Goal: Task Accomplishment & Management: Complete application form

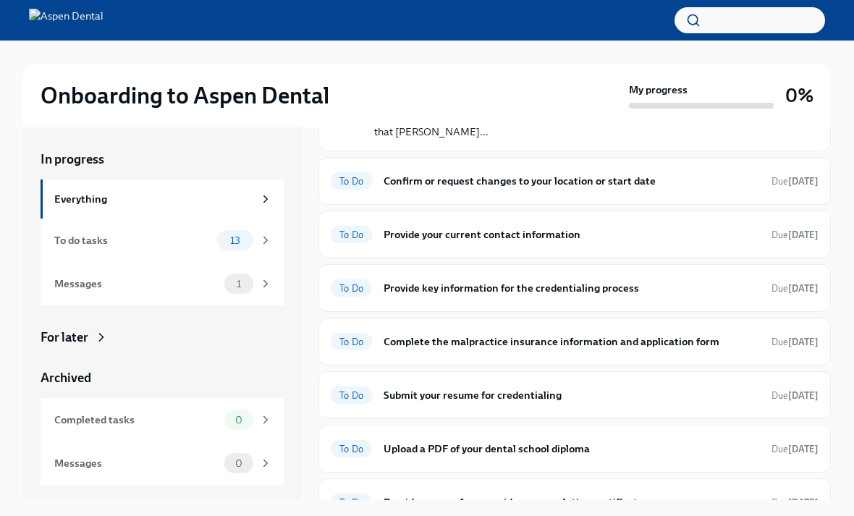
scroll to position [134, 0]
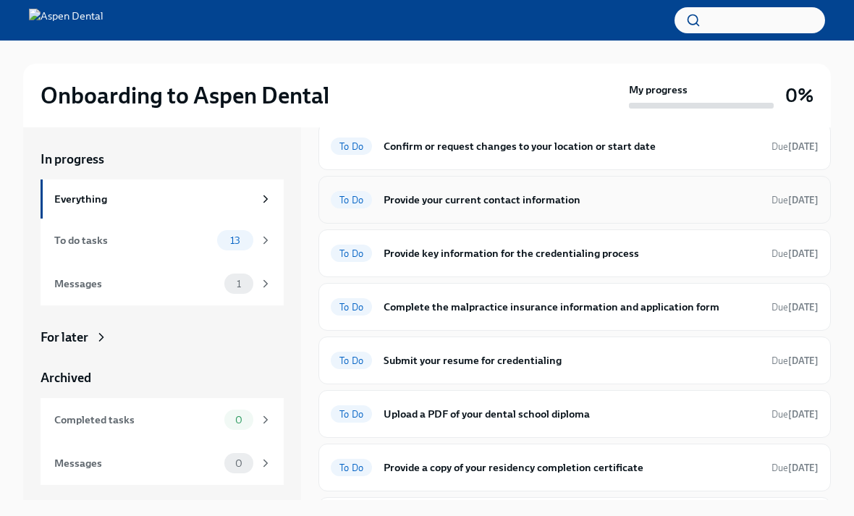
click at [402, 198] on h6 "Provide your current contact information" at bounding box center [572, 200] width 376 height 16
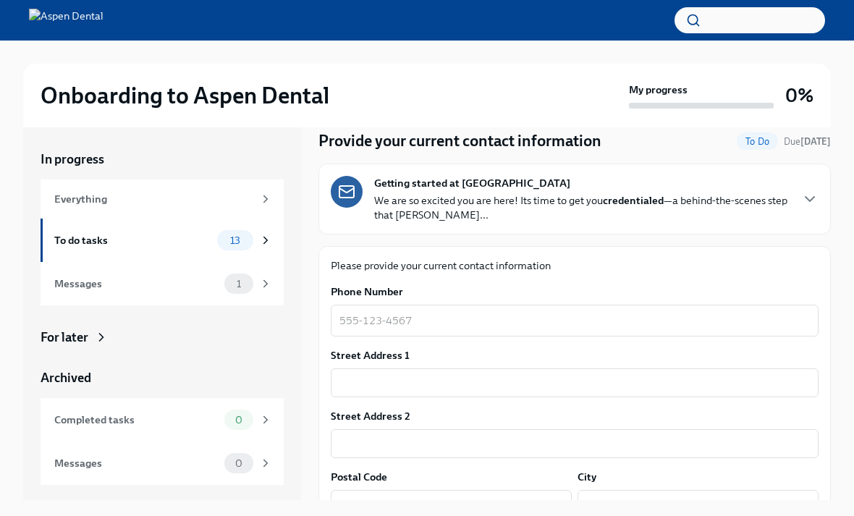
scroll to position [47, 0]
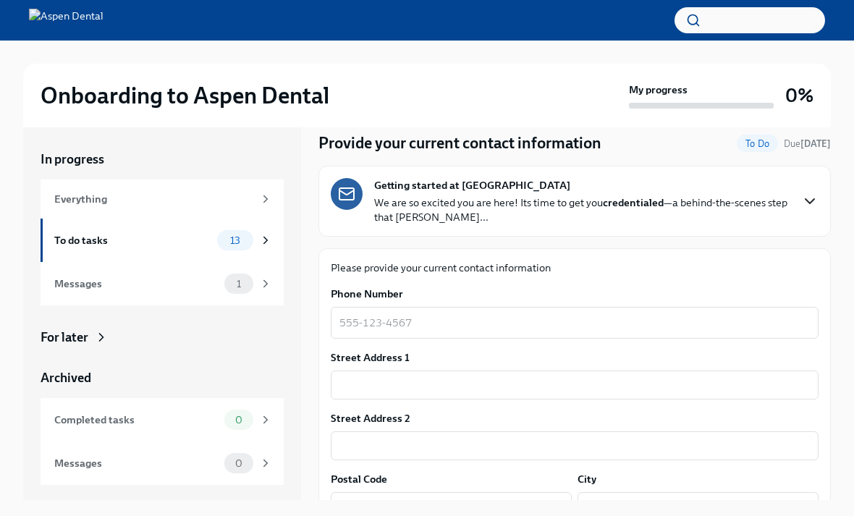
click at [811, 200] on icon "button" at bounding box center [809, 201] width 17 height 17
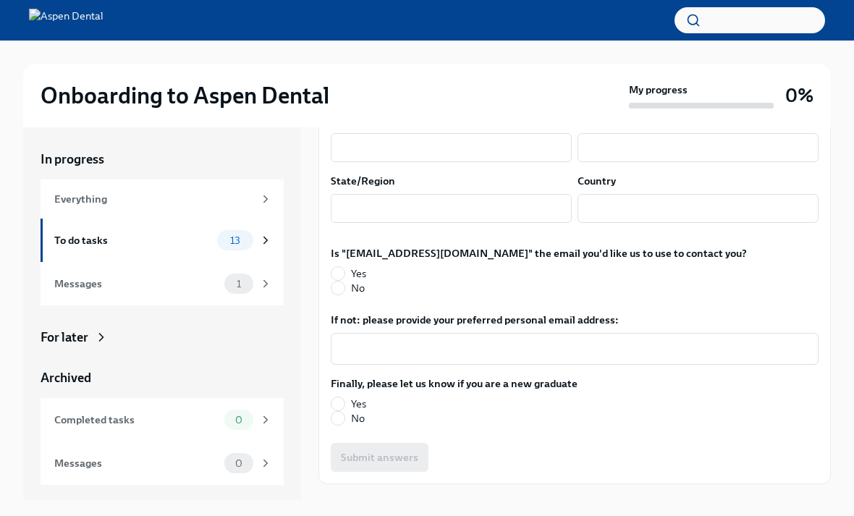
scroll to position [1331, 0]
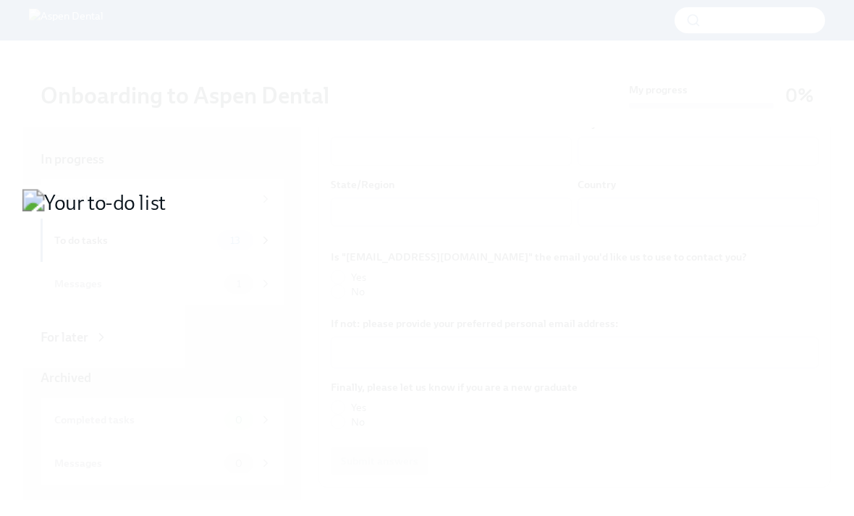
click at [507, 384] on button "Unzoom image" at bounding box center [427, 258] width 854 height 516
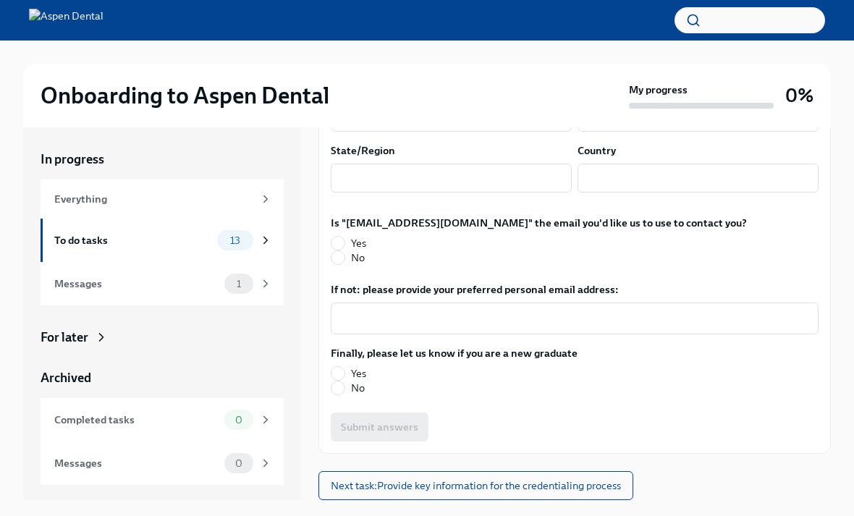
scroll to position [1464, 0]
type textarea "7759343802"
type input "[STREET_ADDRESS][PERSON_NAME]"
type input "79765"
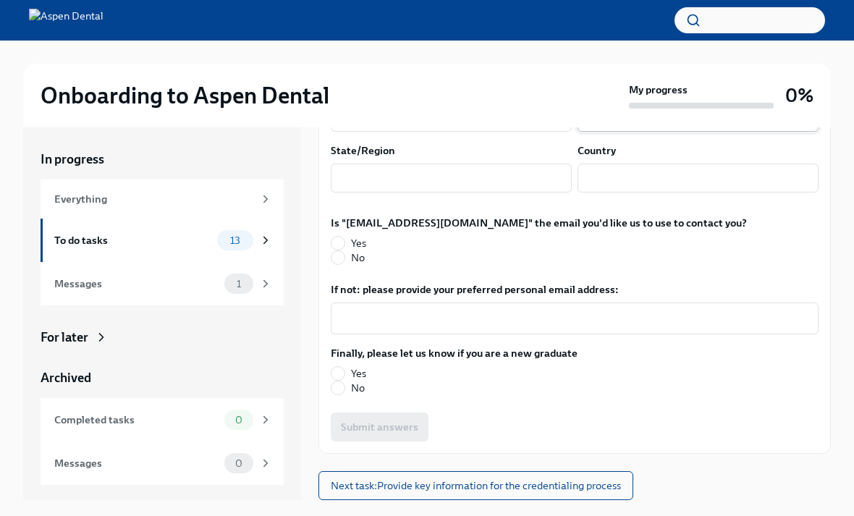
click at [638, 132] on input "text" at bounding box center [698, 117] width 241 height 29
type input "[GEOGRAPHIC_DATA]"
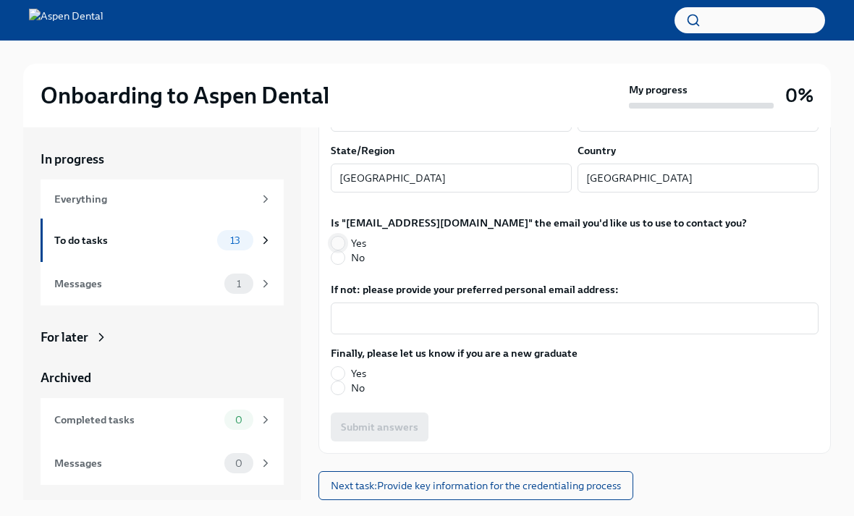
click at [343, 250] on input "Yes" at bounding box center [338, 243] width 13 height 13
radio input "true"
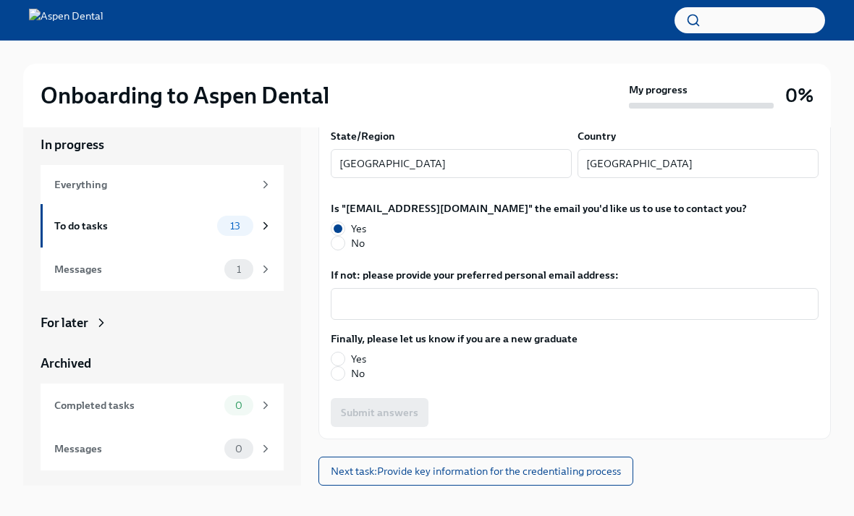
scroll to position [25, 0]
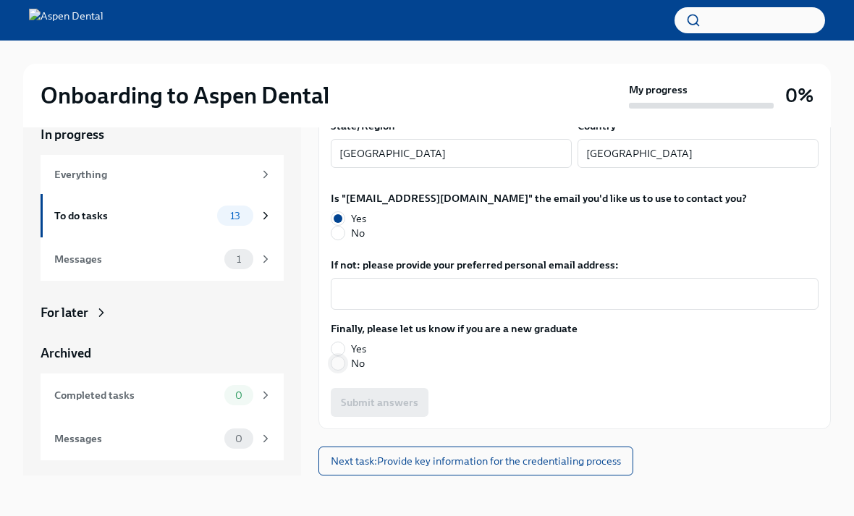
click at [335, 370] on input "No" at bounding box center [338, 363] width 13 height 13
radio input "true"
click at [375, 410] on span "Submit answers" at bounding box center [379, 402] width 77 height 14
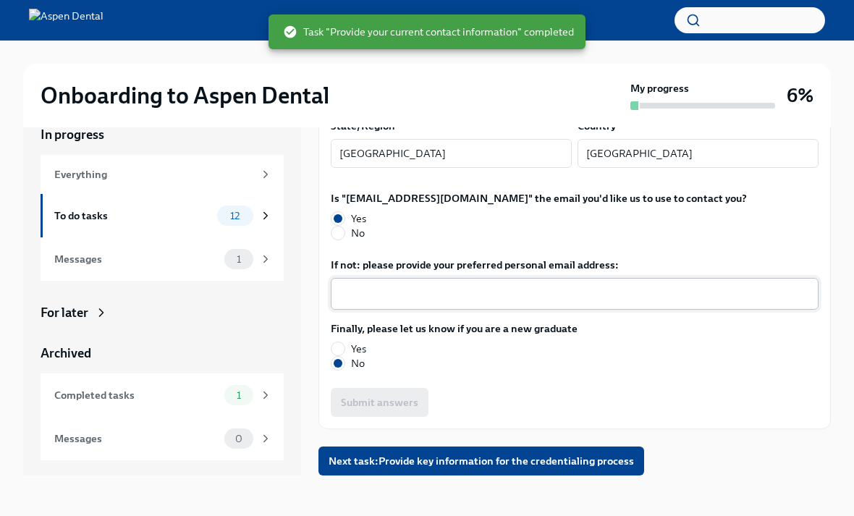
scroll to position [1632, 0]
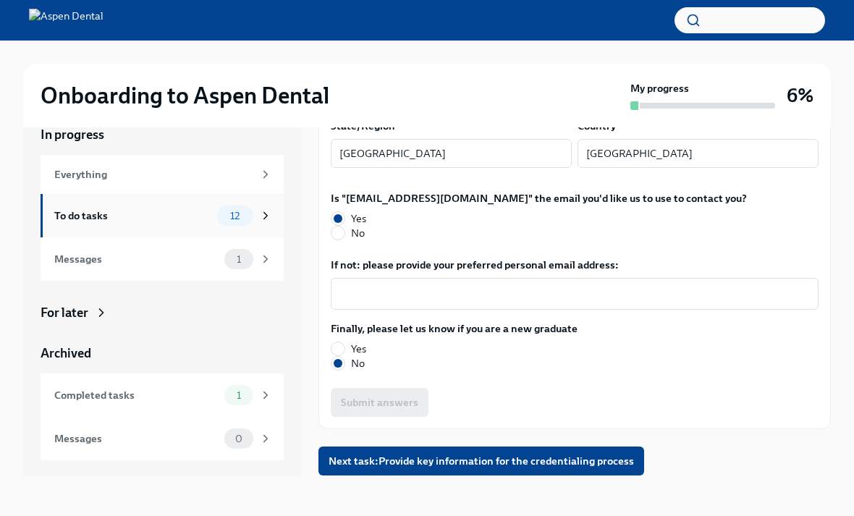
click at [109, 209] on div "To do tasks" at bounding box center [132, 216] width 157 height 16
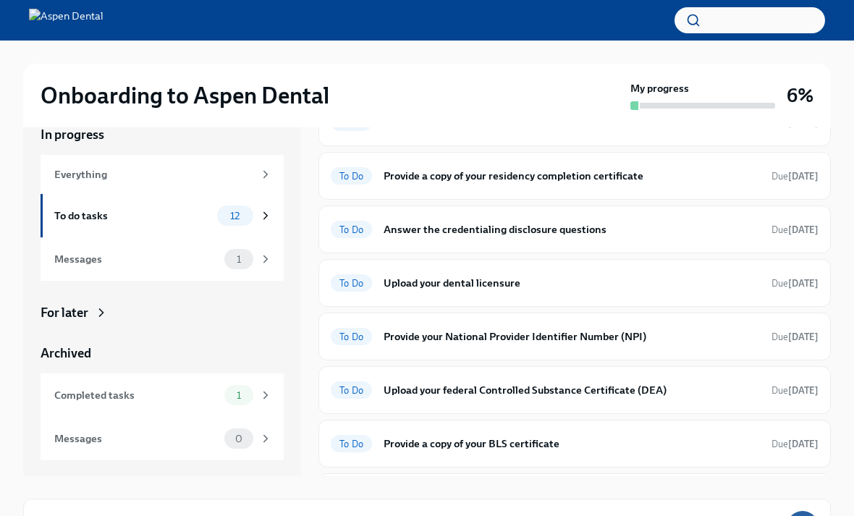
scroll to position [270, 0]
click at [373, 180] on div "To Do Provide a copy of your residency completion certificate Due [DATE]" at bounding box center [575, 176] width 488 height 23
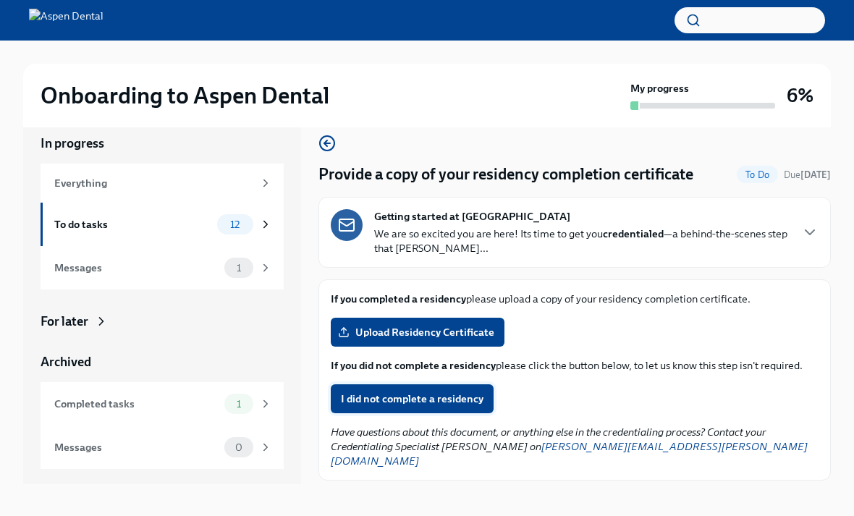
scroll to position [25, 0]
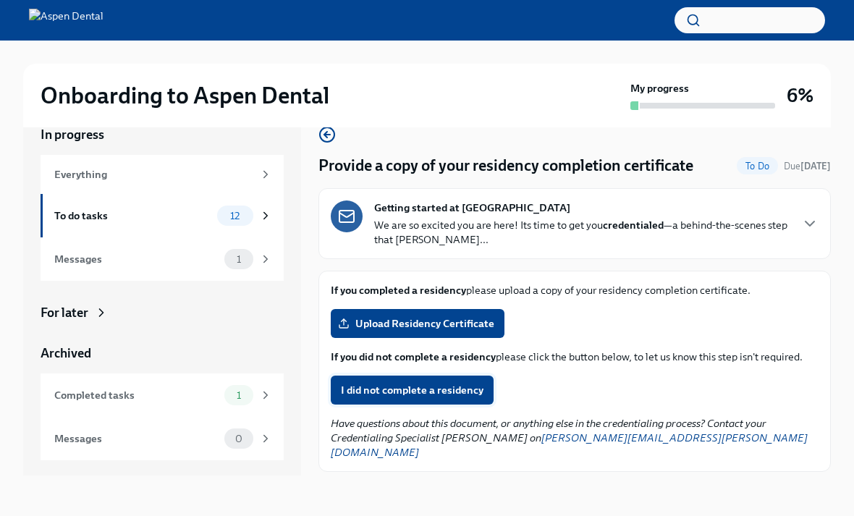
click at [408, 388] on span "I did not complete a residency" at bounding box center [412, 390] width 143 height 14
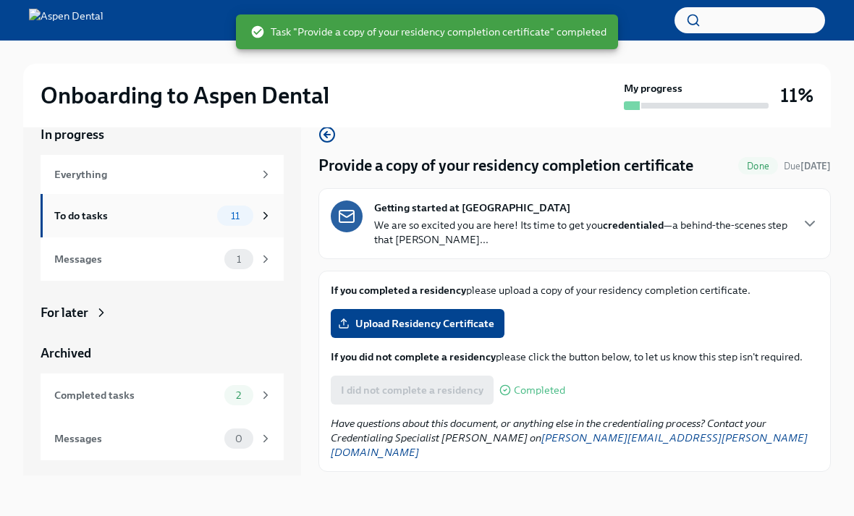
click at [176, 221] on div "To do tasks" at bounding box center [132, 216] width 157 height 16
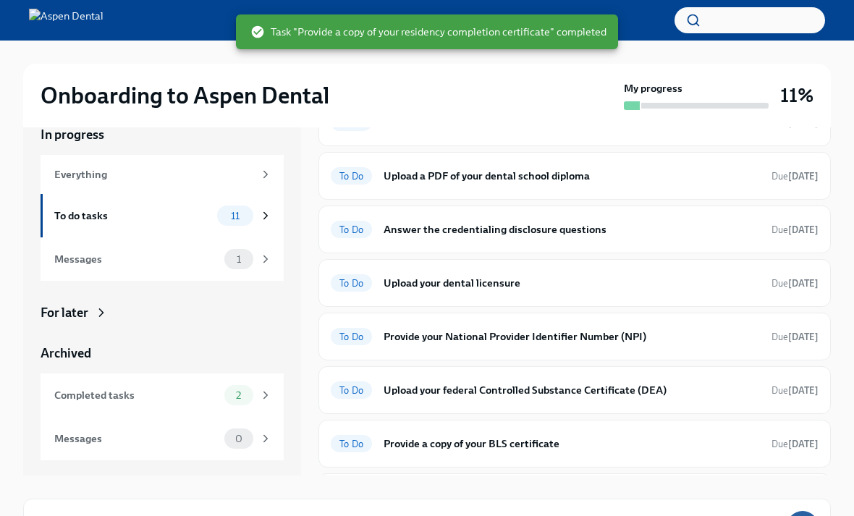
scroll to position [216, 0]
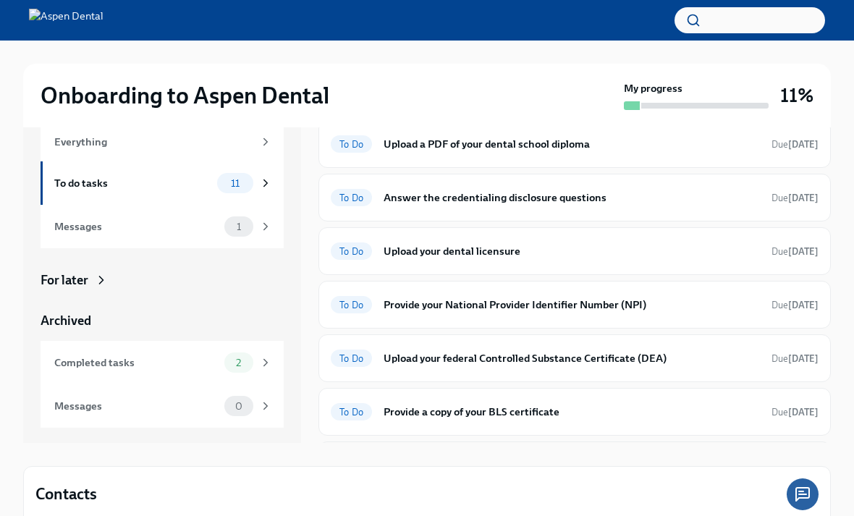
click at [425, 464] on h6 "Provide us with a special assignment of authority" at bounding box center [572, 466] width 376 height 16
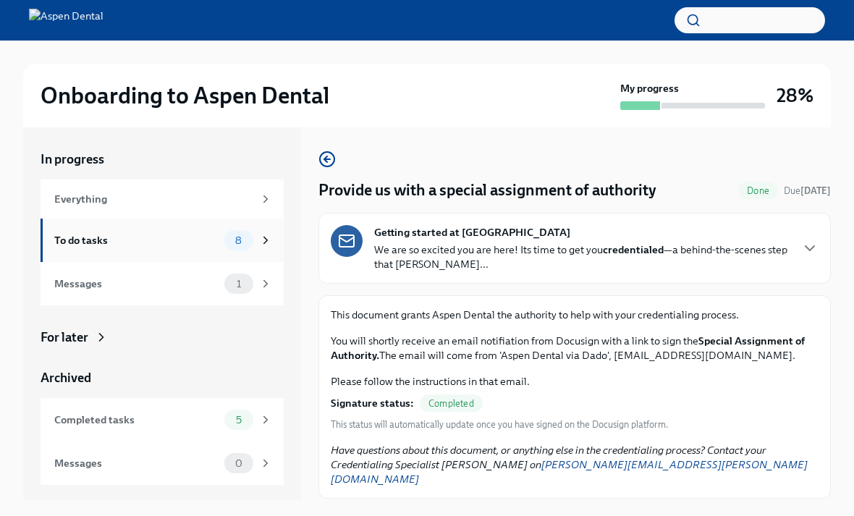
click at [87, 250] on div "To do tasks 8" at bounding box center [163, 240] width 218 height 20
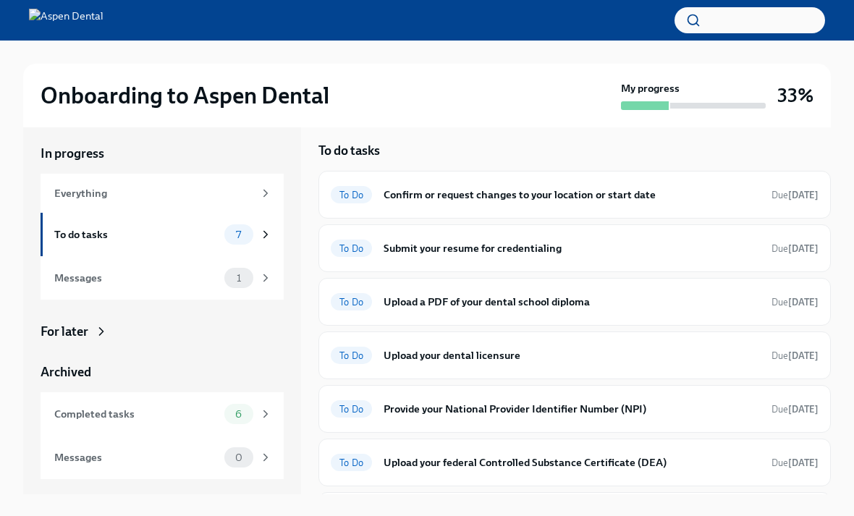
scroll to position [2, 0]
click at [700, 512] on h6 "Provide a copy of your BLS certificate" at bounding box center [572, 517] width 376 height 16
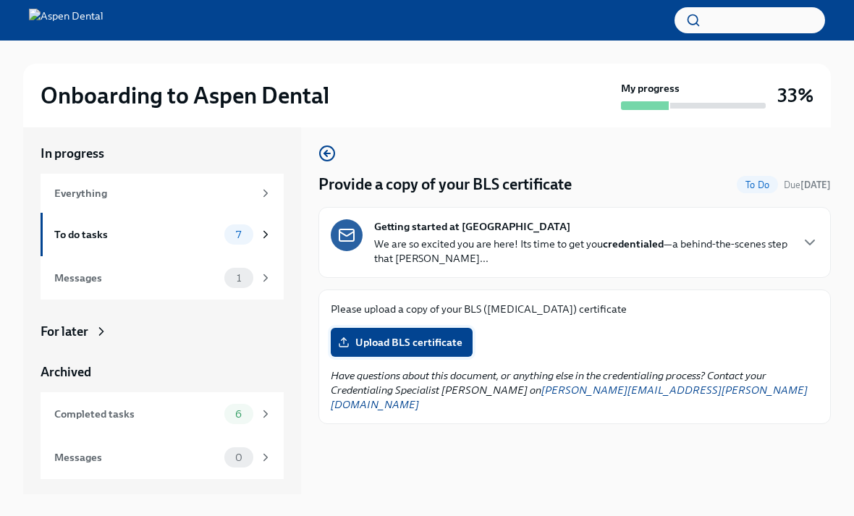
click at [451, 337] on span "Upload BLS certificate" at bounding box center [402, 342] width 122 height 14
click at [0, 0] on input "Upload BLS certificate" at bounding box center [0, 0] width 0 height 0
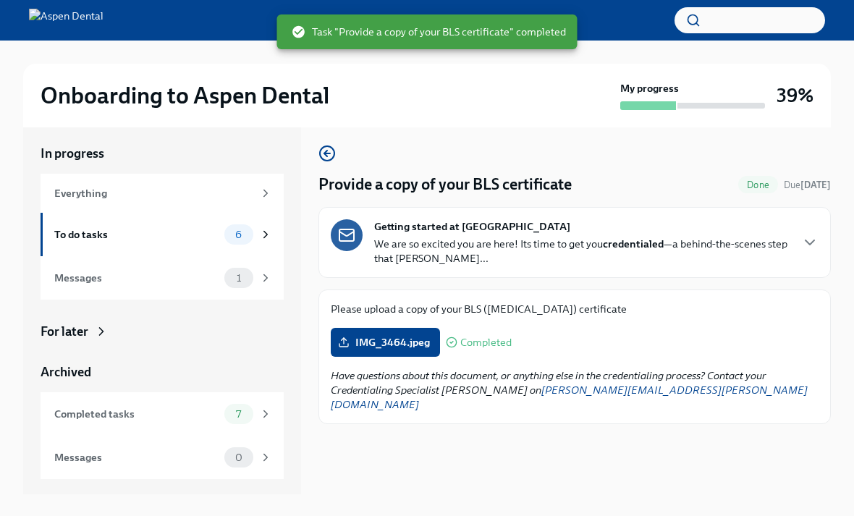
scroll to position [25, 0]
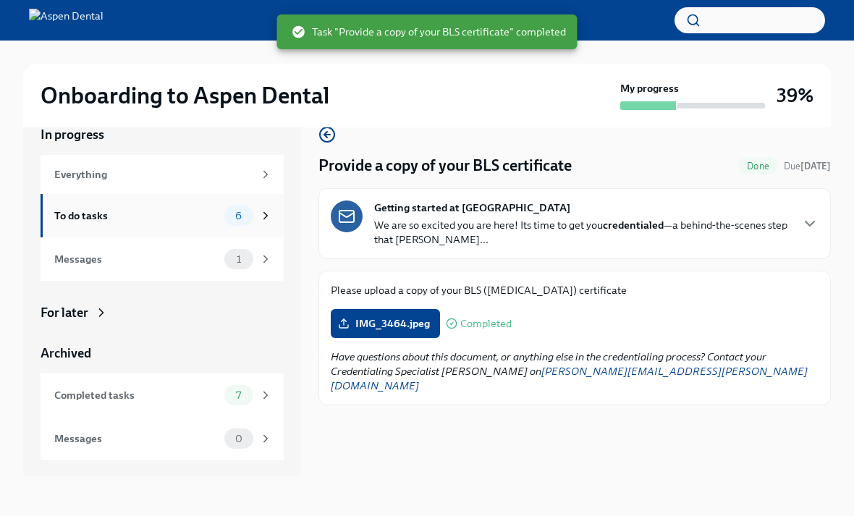
click at [84, 218] on div "To do tasks" at bounding box center [136, 216] width 164 height 16
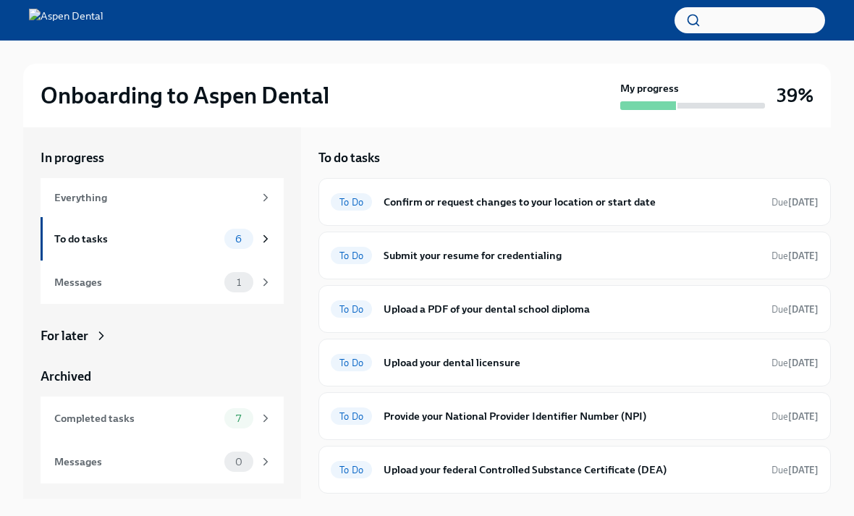
scroll to position [6, 0]
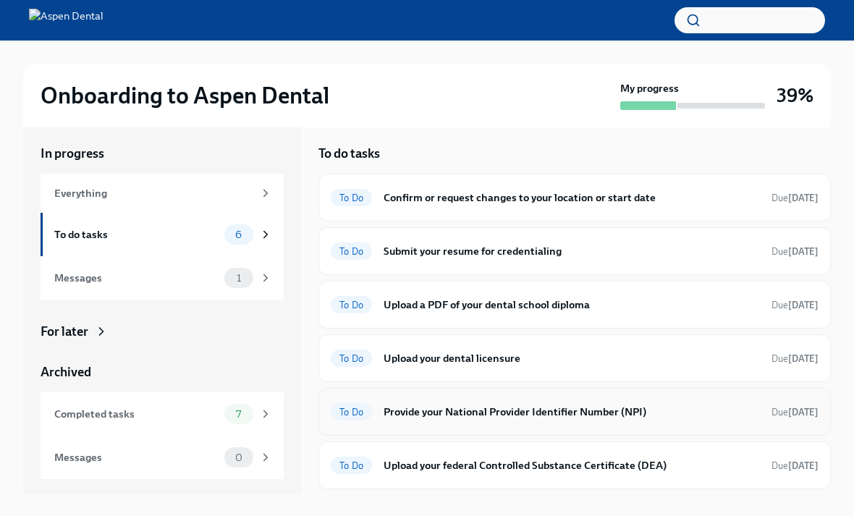
click at [793, 413] on strong "[DATE]" at bounding box center [803, 412] width 30 height 11
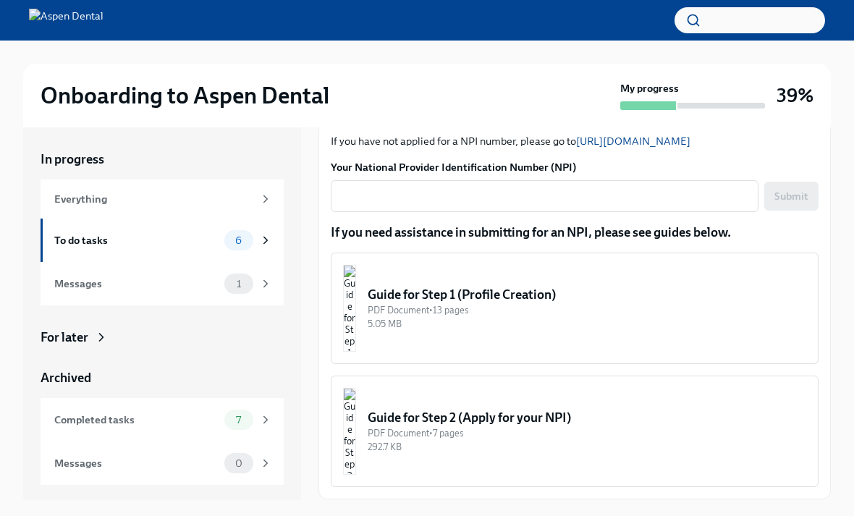
scroll to position [173, 0]
click at [674, 196] on textarea "Your National Provider Identification Number (NPI)" at bounding box center [544, 196] width 410 height 17
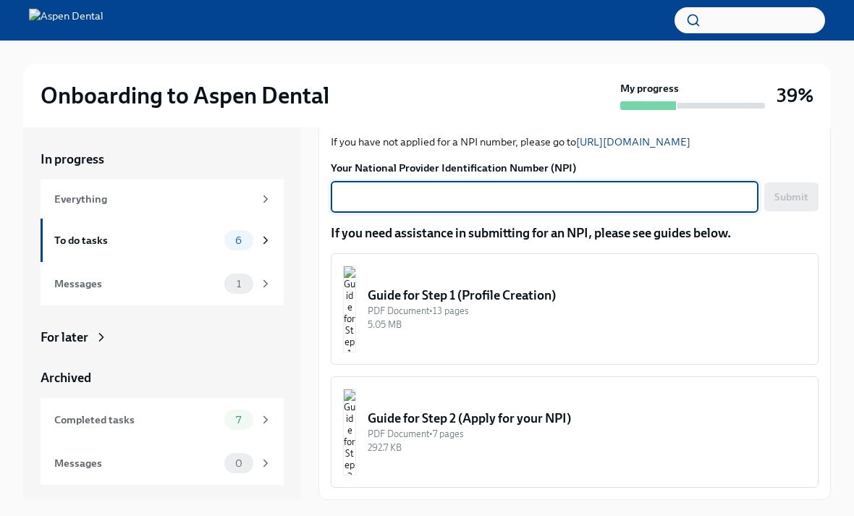
paste textarea "1205511714"
type textarea "1205511714"
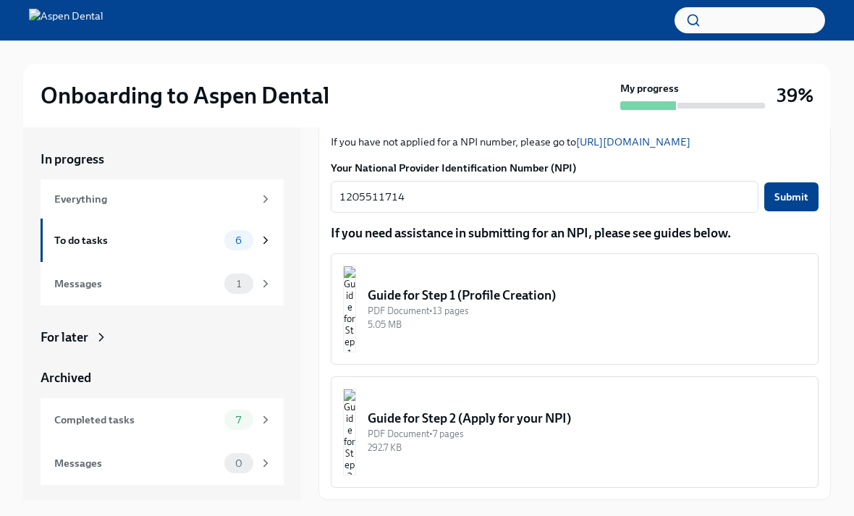
click at [793, 196] on span "Submit" at bounding box center [792, 197] width 34 height 14
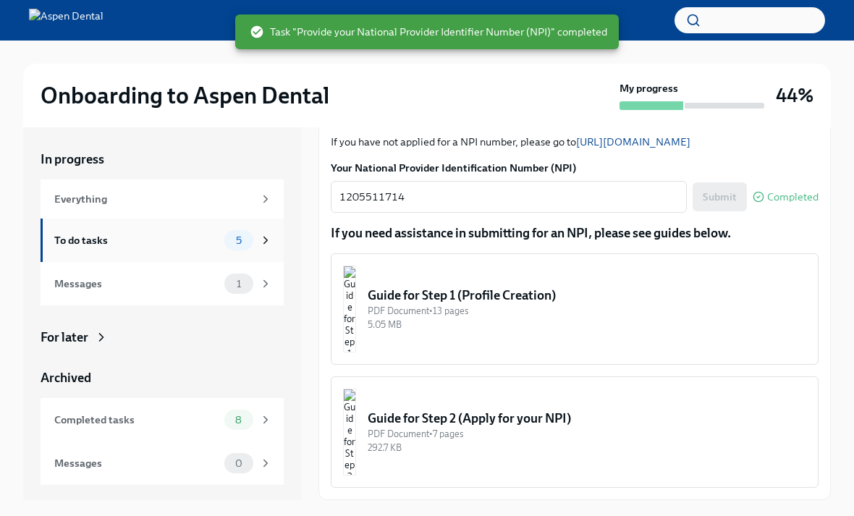
click at [102, 245] on div "To do tasks" at bounding box center [136, 240] width 164 height 16
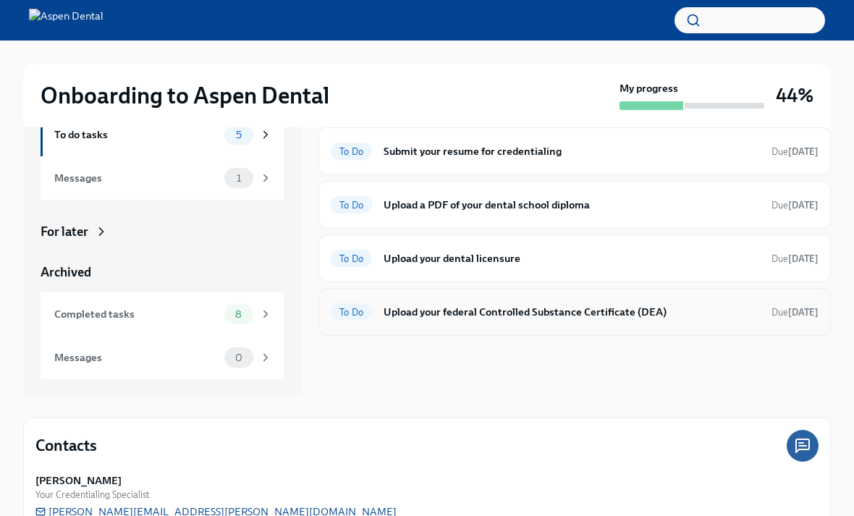
scroll to position [105, 0]
click at [556, 319] on h6 "Upload your federal Controlled Substance Certificate (DEA)" at bounding box center [572, 313] width 376 height 16
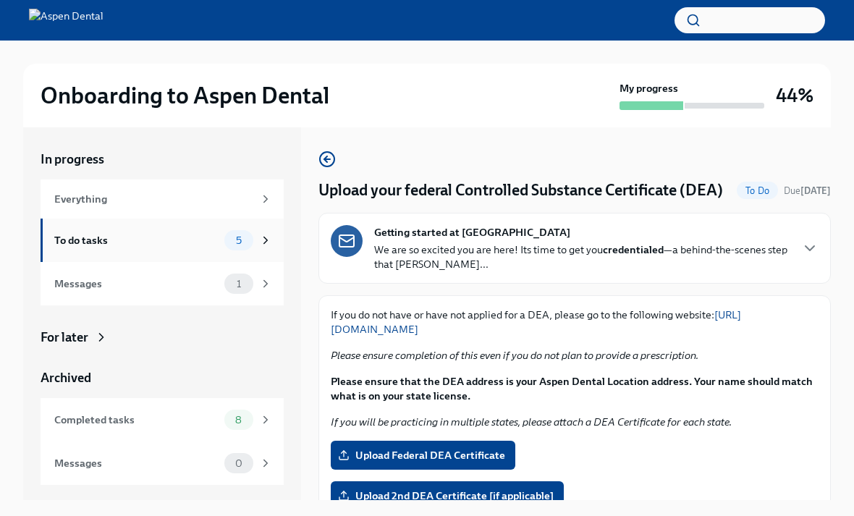
click at [167, 249] on div "To do tasks 5" at bounding box center [163, 240] width 218 height 20
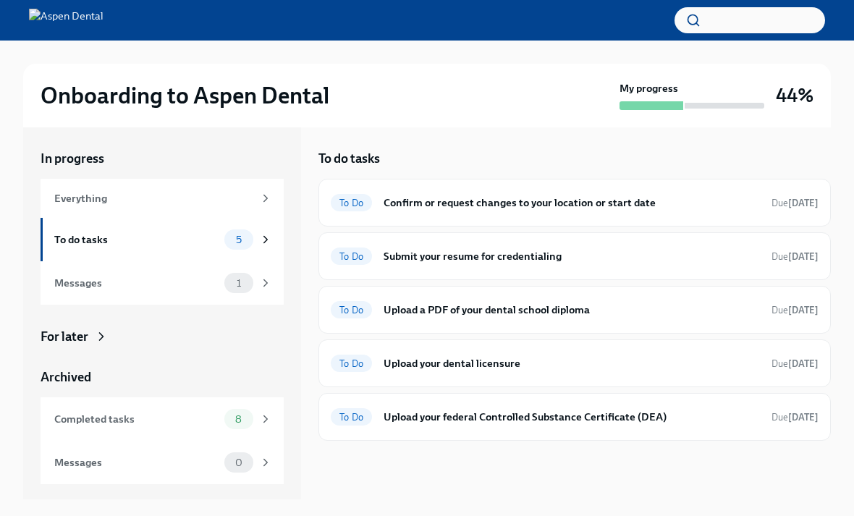
scroll to position [7, 0]
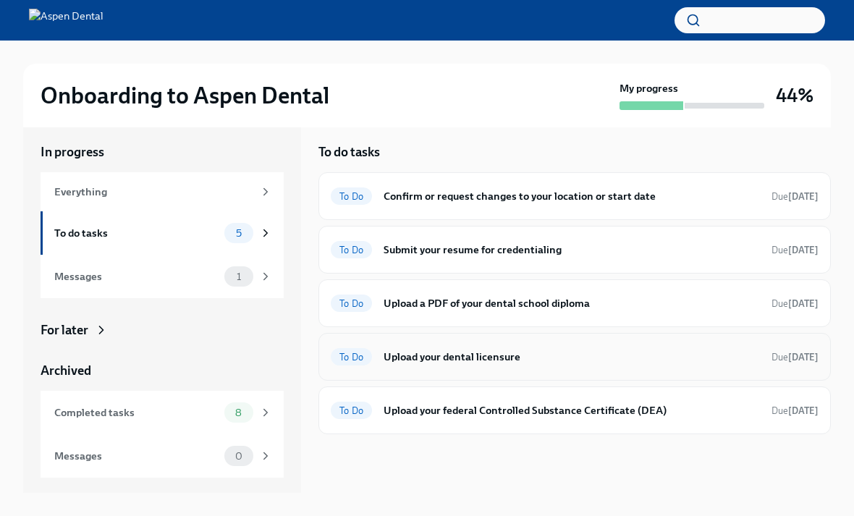
click at [450, 364] on h6 "Upload your dental licensure" at bounding box center [572, 357] width 376 height 16
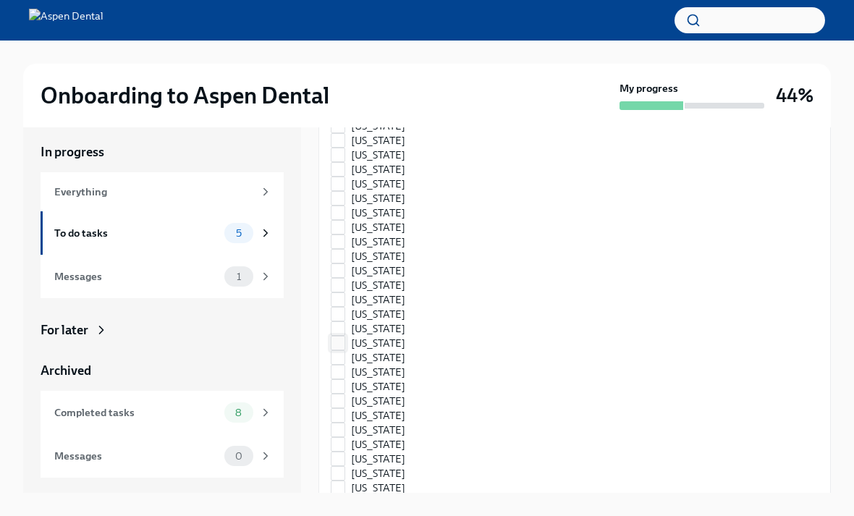
scroll to position [554, 0]
click at [340, 456] on input "[US_STATE]" at bounding box center [338, 458] width 13 height 13
checkbox input "true"
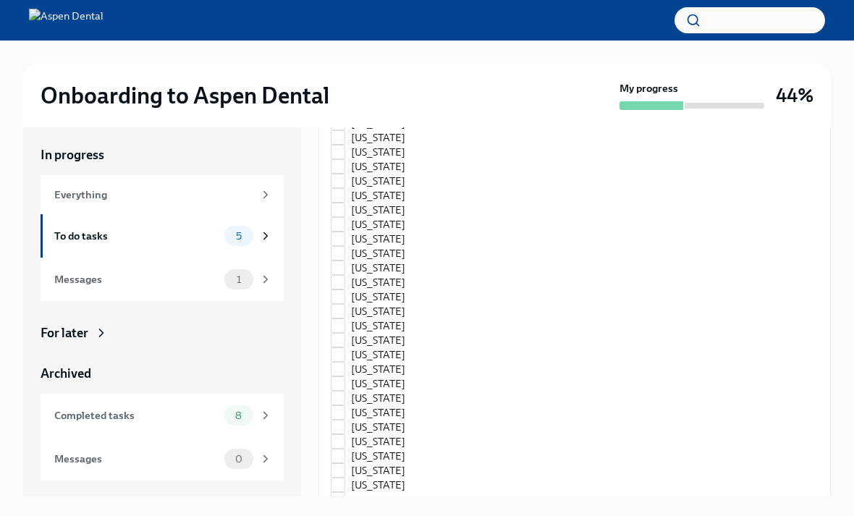
scroll to position [687, 0]
click at [344, 329] on input "[US_STATE]" at bounding box center [338, 327] width 13 height 13
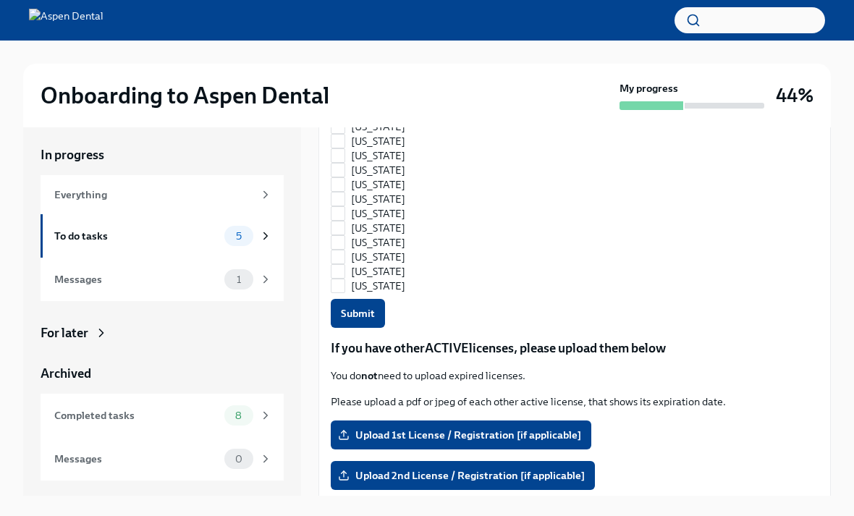
scroll to position [1058, 0]
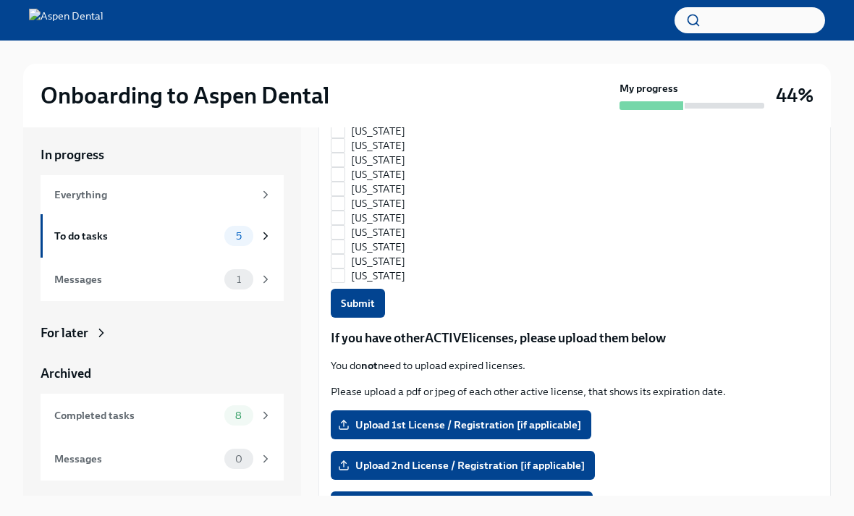
click at [356, 311] on button "Submit" at bounding box center [358, 303] width 54 height 29
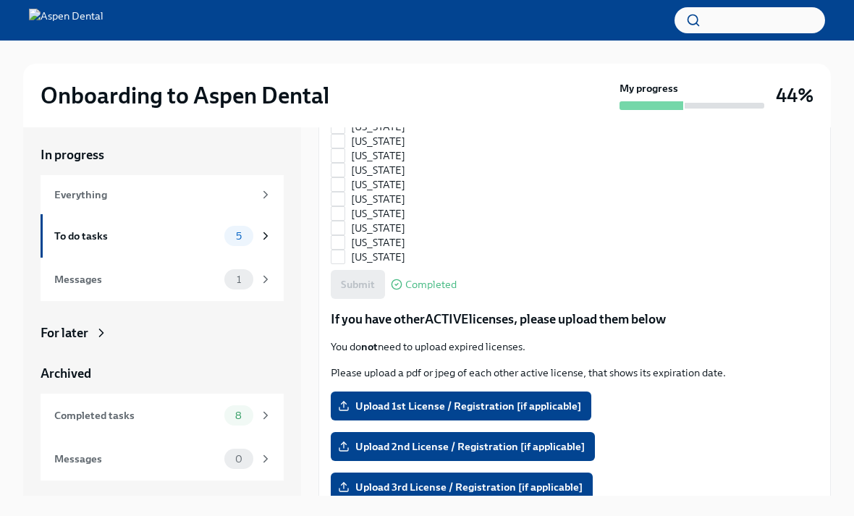
checkbox input "true"
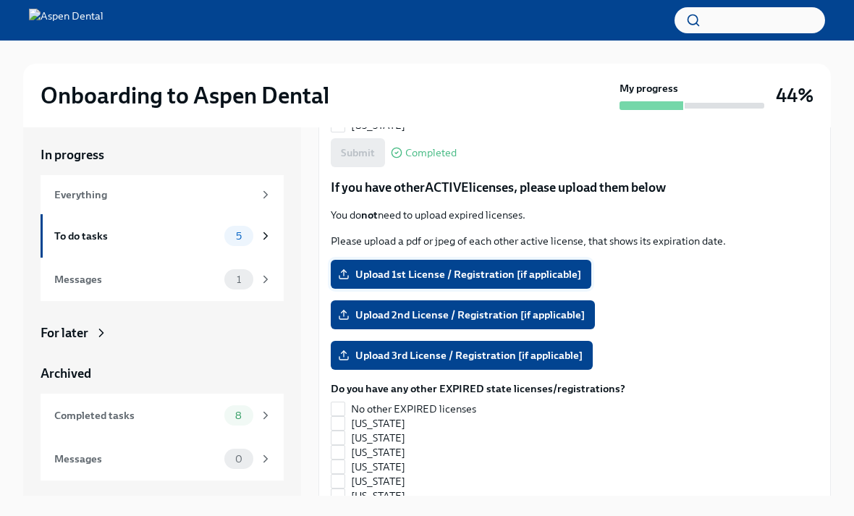
scroll to position [1202, 0]
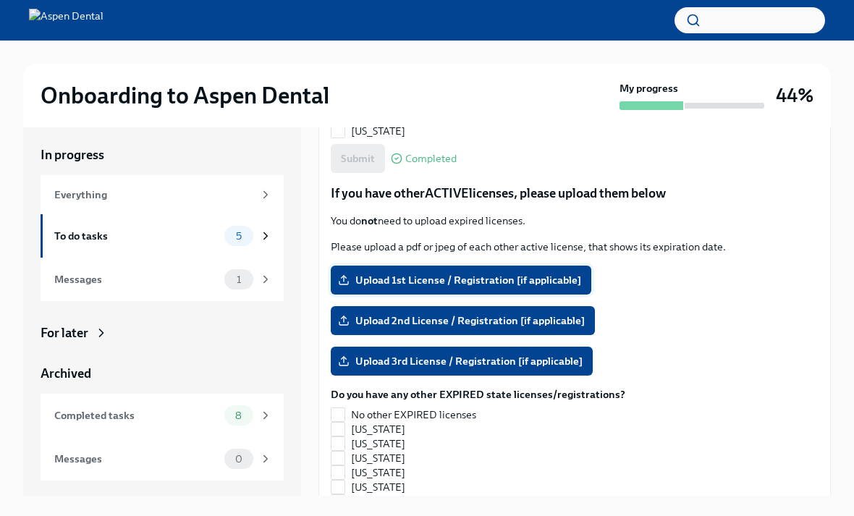
click at [436, 278] on span "Upload 1st License / Registration [if applicable]" at bounding box center [461, 280] width 240 height 14
click at [0, 0] on input "Upload 1st License / Registration [if applicable]" at bounding box center [0, 0] width 0 height 0
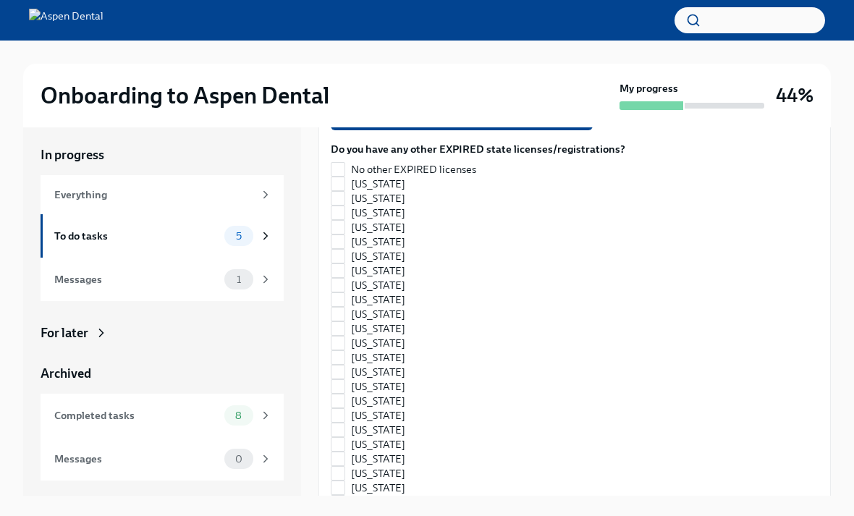
scroll to position [1299, 0]
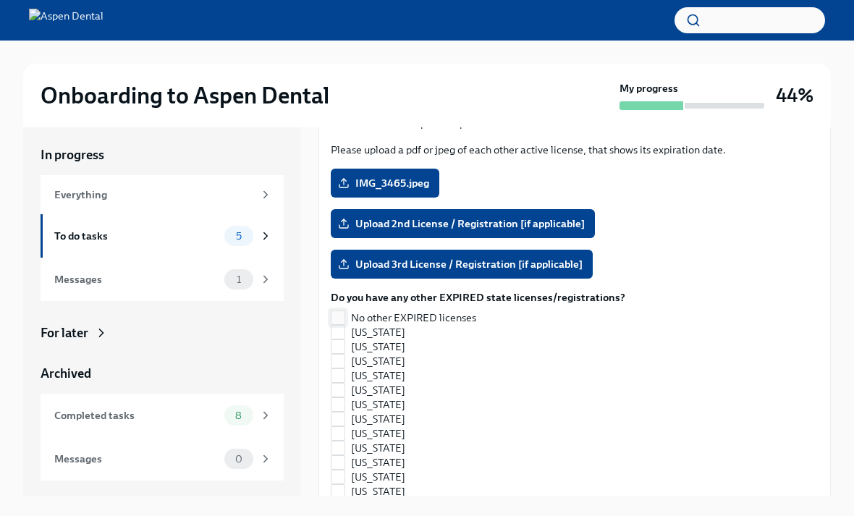
click at [341, 316] on input "No other EXPIRED licenses" at bounding box center [338, 317] width 13 height 13
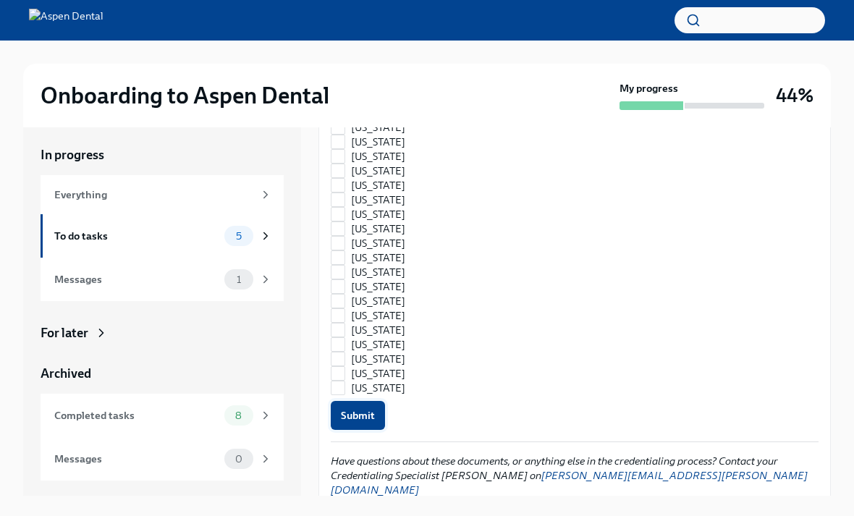
scroll to position [1967, 0]
click at [363, 421] on span "Submit" at bounding box center [358, 416] width 34 height 14
checkbox input "true"
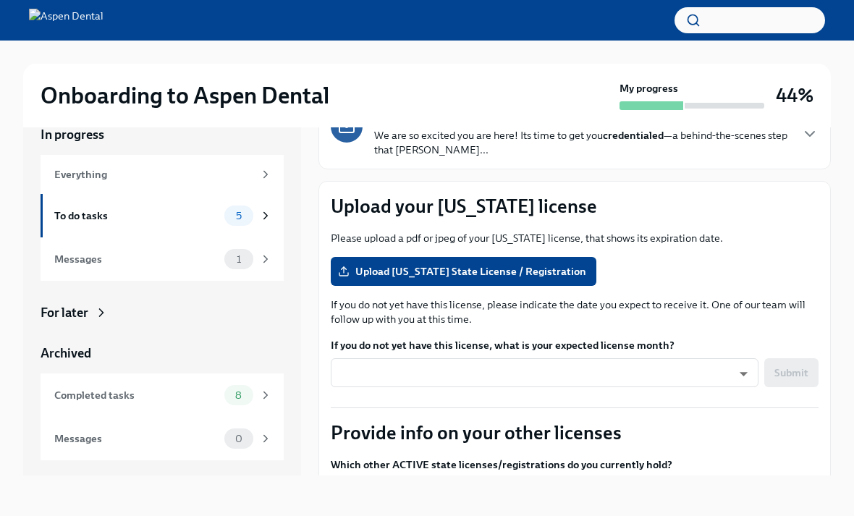
scroll to position [90, 0]
click at [481, 263] on span "Upload [US_STATE] State License / Registration" at bounding box center [463, 270] width 245 height 14
click at [0, 0] on input "Upload [US_STATE] State License / Registration" at bounding box center [0, 0] width 0 height 0
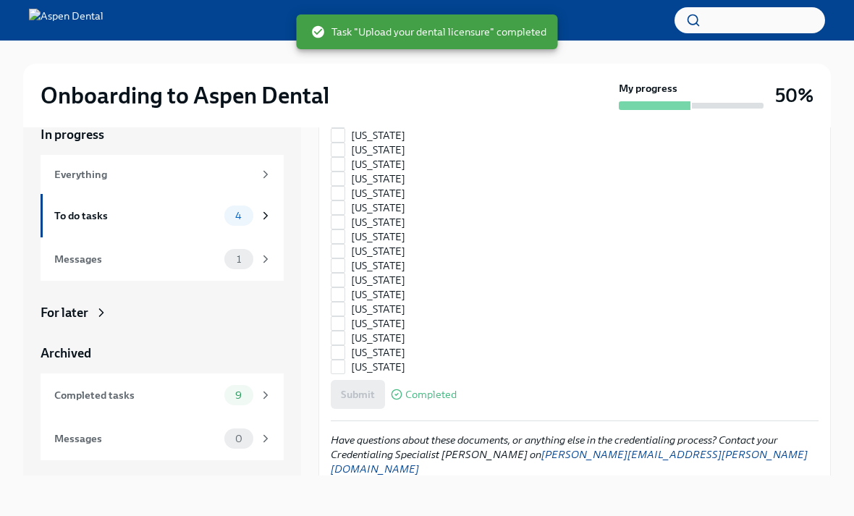
scroll to position [1967, 0]
click at [172, 208] on div "To do tasks" at bounding box center [136, 216] width 164 height 16
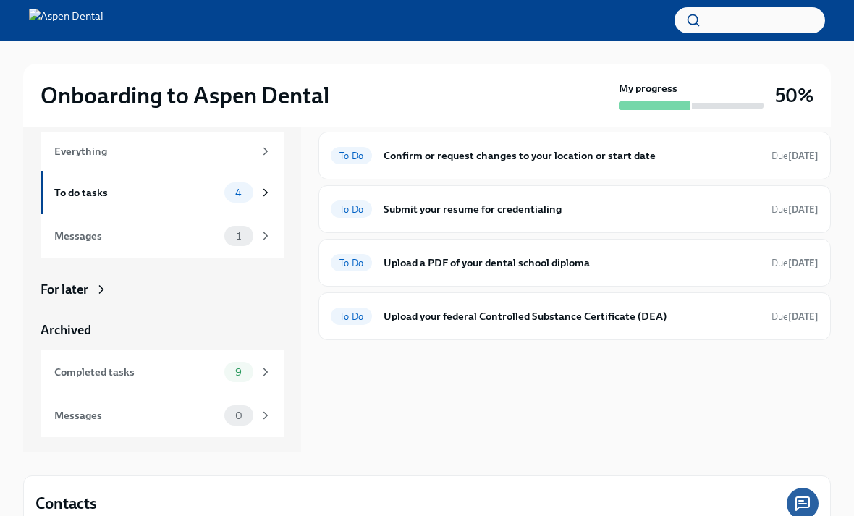
scroll to position [6, 0]
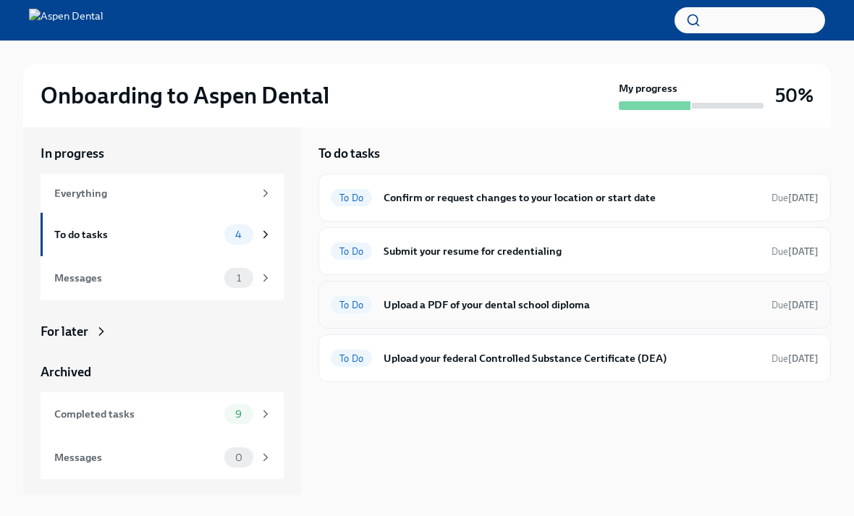
click at [511, 303] on h6 "Upload a PDF of your dental school diploma" at bounding box center [572, 305] width 376 height 16
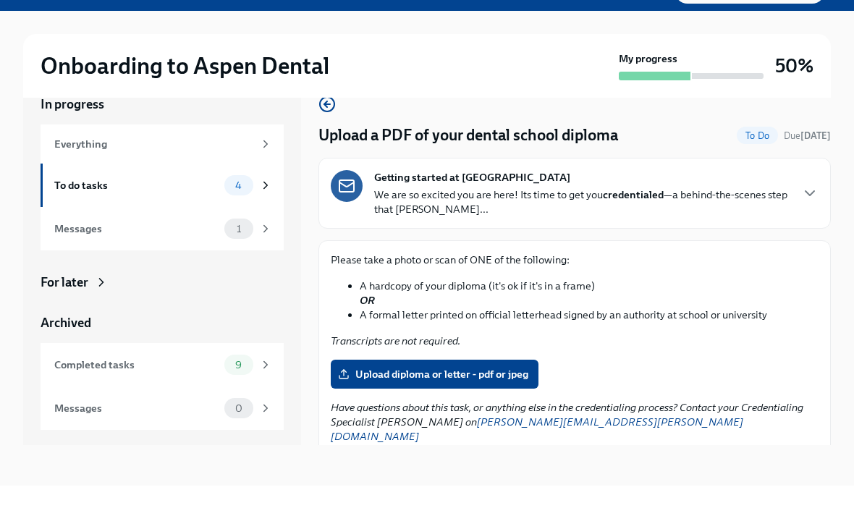
scroll to position [25, 0]
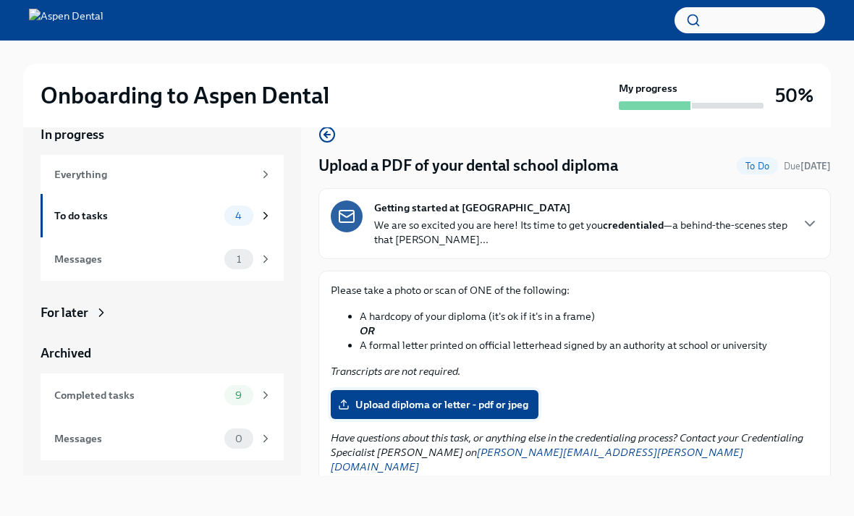
click at [432, 403] on span "Upload diploma or letter - pdf or jpeg" at bounding box center [434, 404] width 187 height 14
click at [0, 0] on input "Upload diploma or letter - pdf or jpeg" at bounding box center [0, 0] width 0 height 0
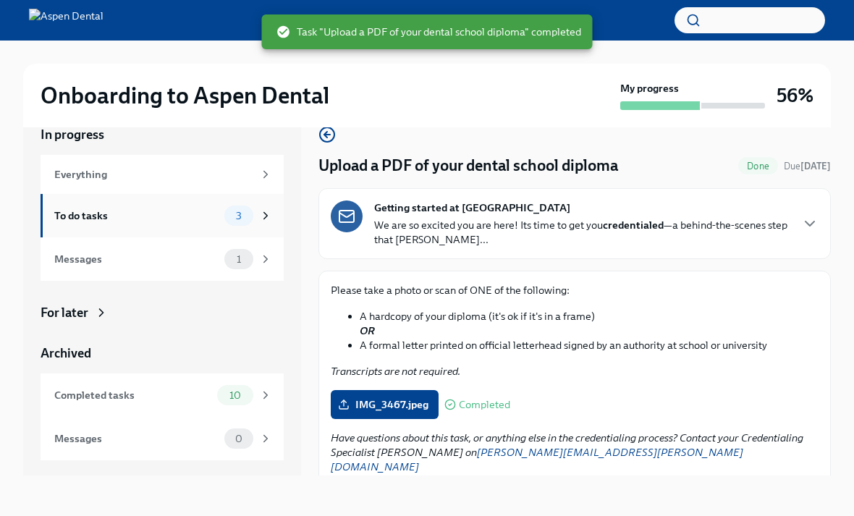
click at [174, 214] on div "To do tasks" at bounding box center [136, 216] width 164 height 16
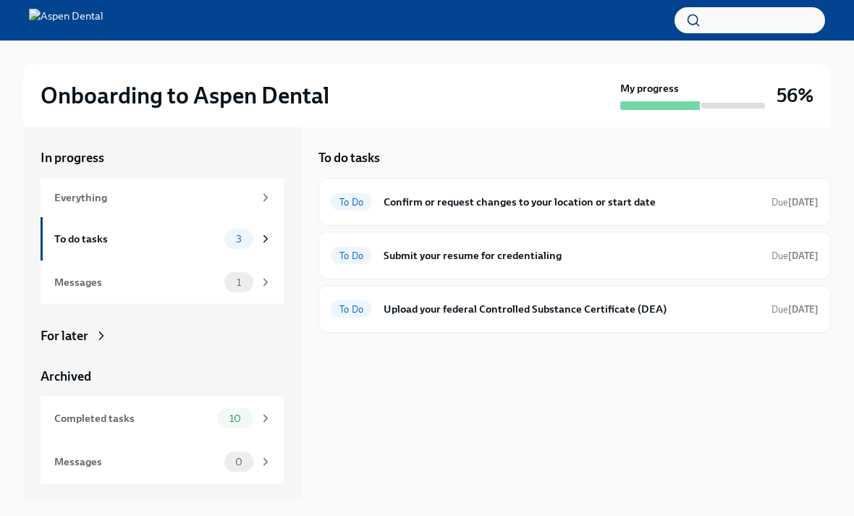
scroll to position [6, 0]
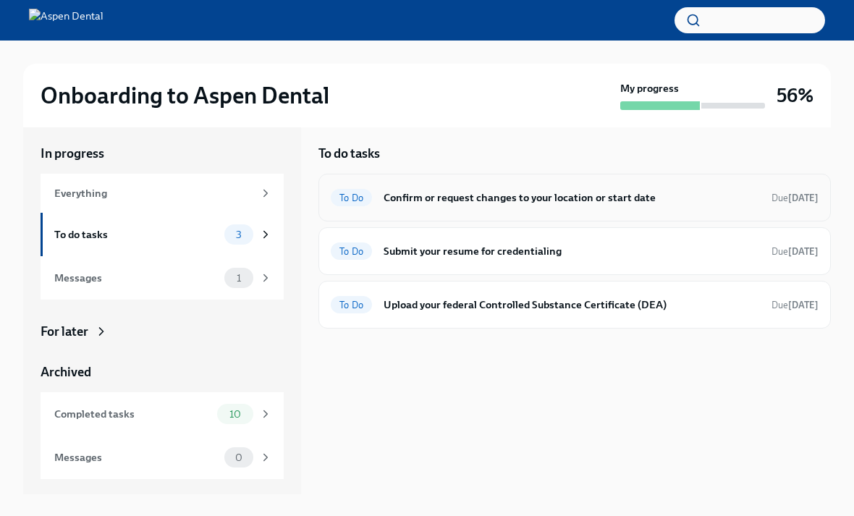
click at [428, 198] on h6 "Confirm or request changes to your location or start date" at bounding box center [572, 198] width 376 height 16
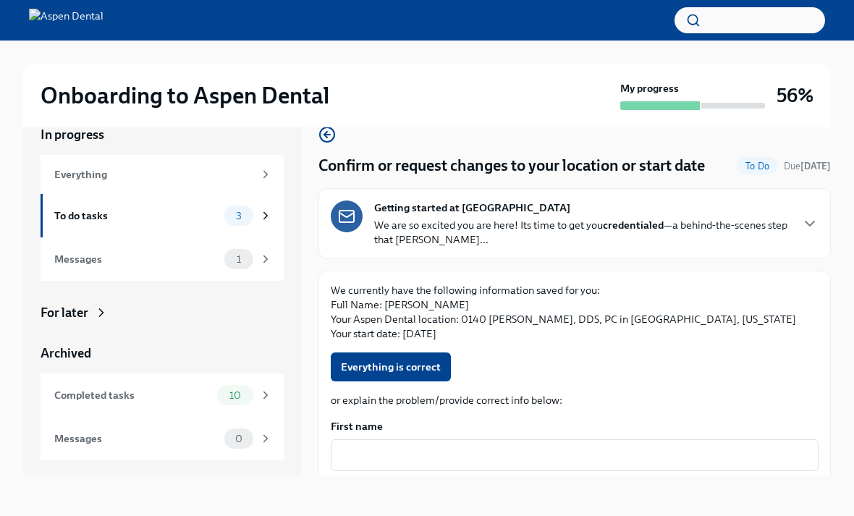
scroll to position [17, 0]
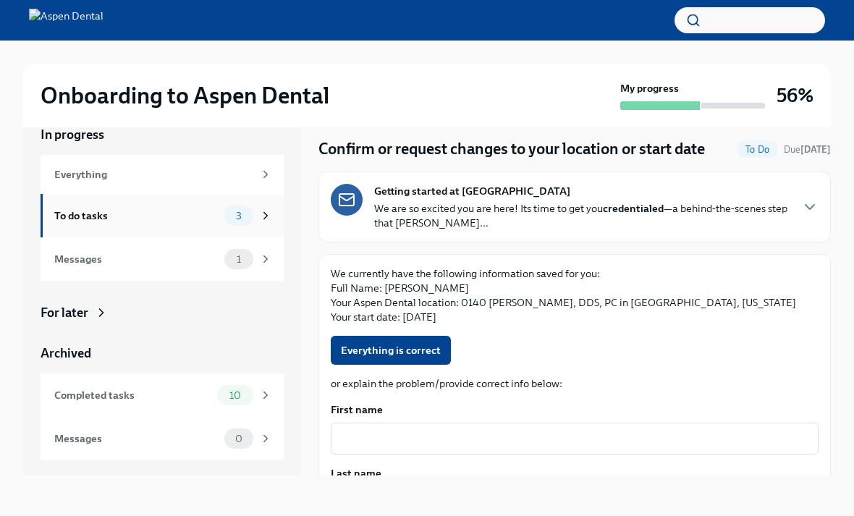
click at [161, 206] on div "To do tasks 3" at bounding box center [163, 216] width 218 height 20
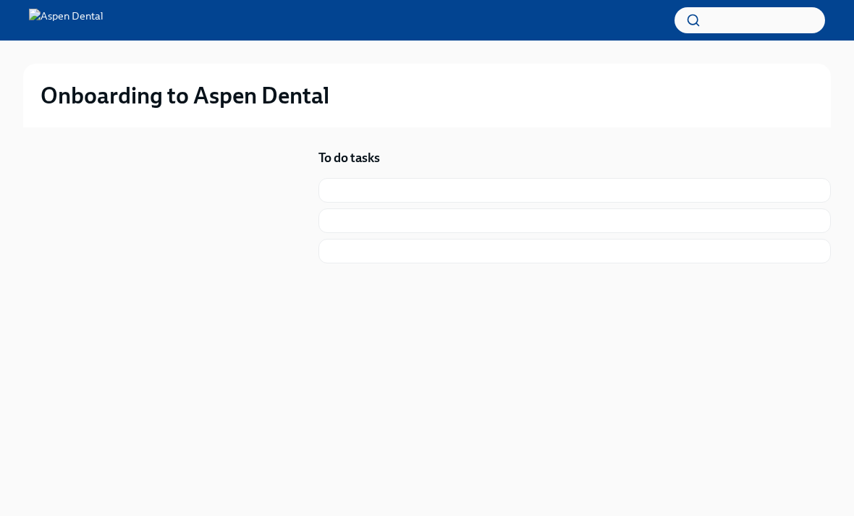
scroll to position [48, 0]
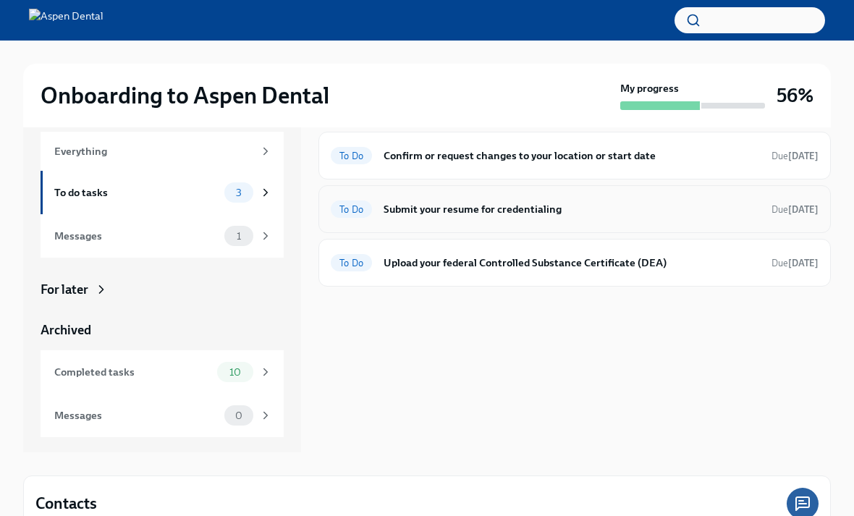
click at [573, 210] on h6 "Submit your resume for credentialing" at bounding box center [572, 209] width 376 height 16
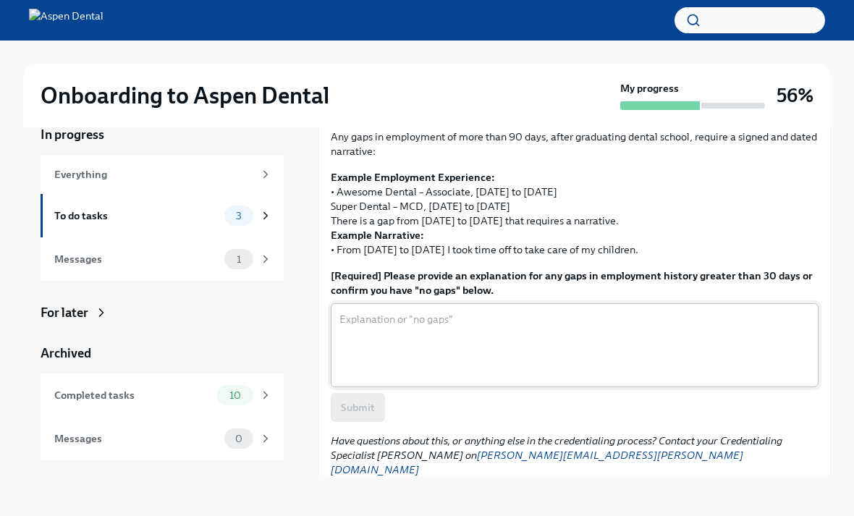
scroll to position [507, 0]
click at [119, 194] on div "To do tasks 3" at bounding box center [162, 215] width 243 height 43
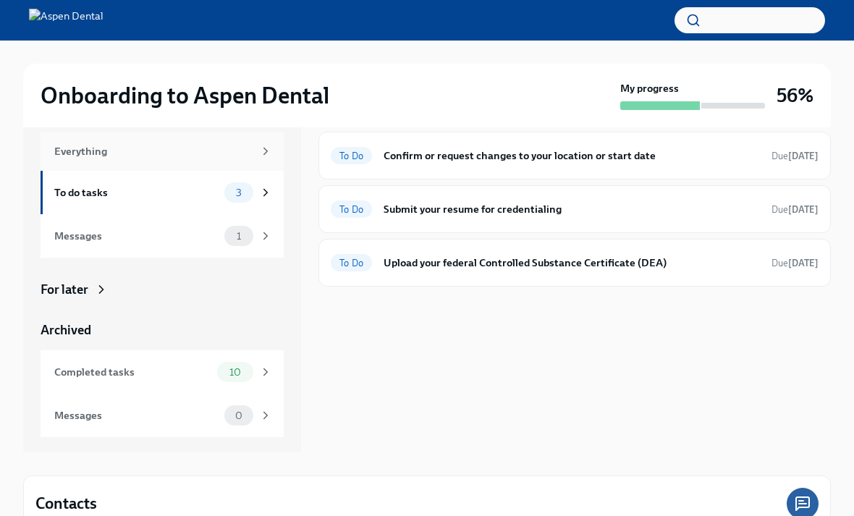
click at [158, 157] on div "Everything" at bounding box center [153, 151] width 199 height 16
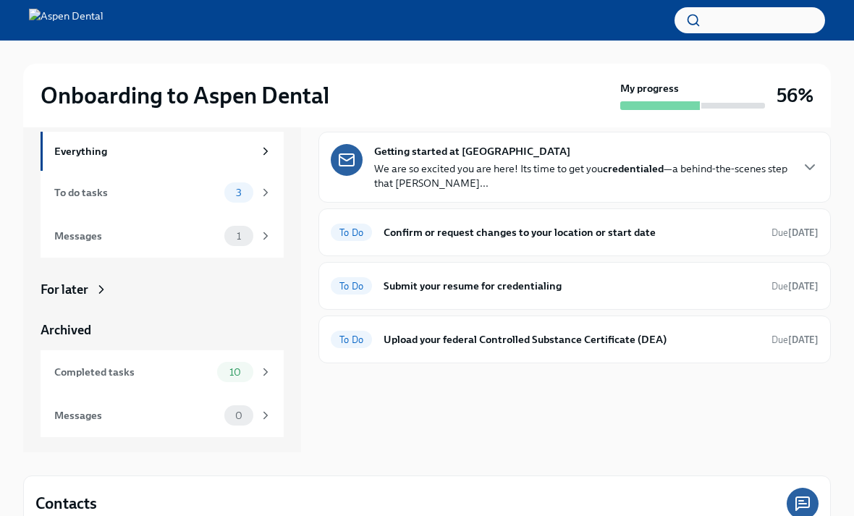
scroll to position [4, 0]
